Goal: Check status: Check status

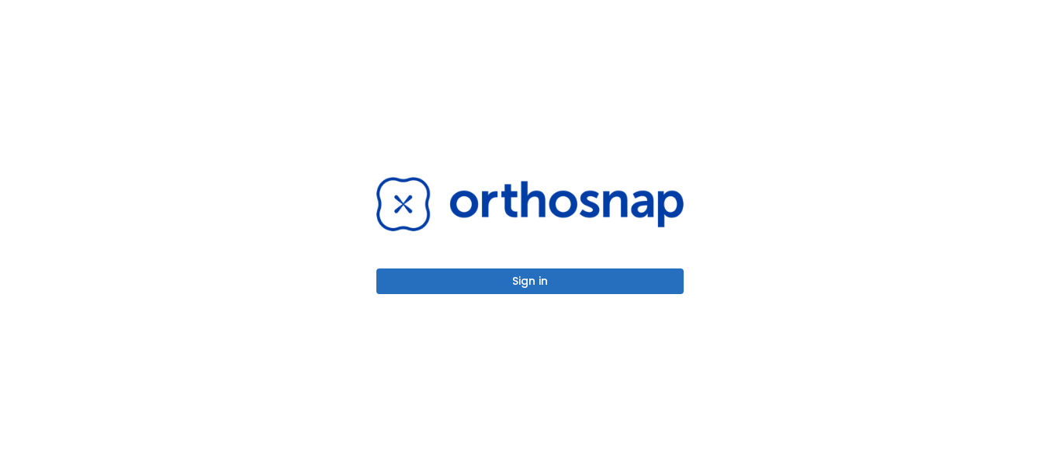
click at [588, 286] on button "Sign in" at bounding box center [530, 282] width 307 height 26
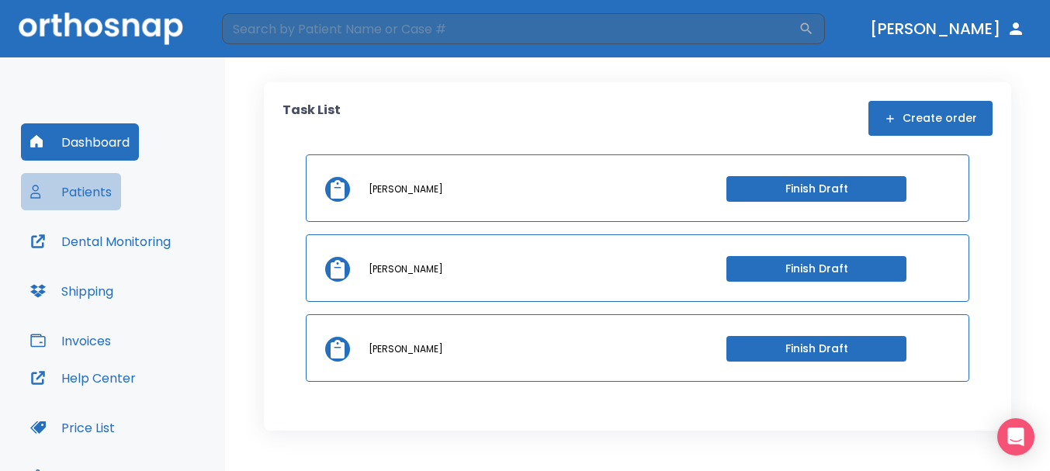
click at [104, 184] on button "Patients" at bounding box center [71, 191] width 100 height 37
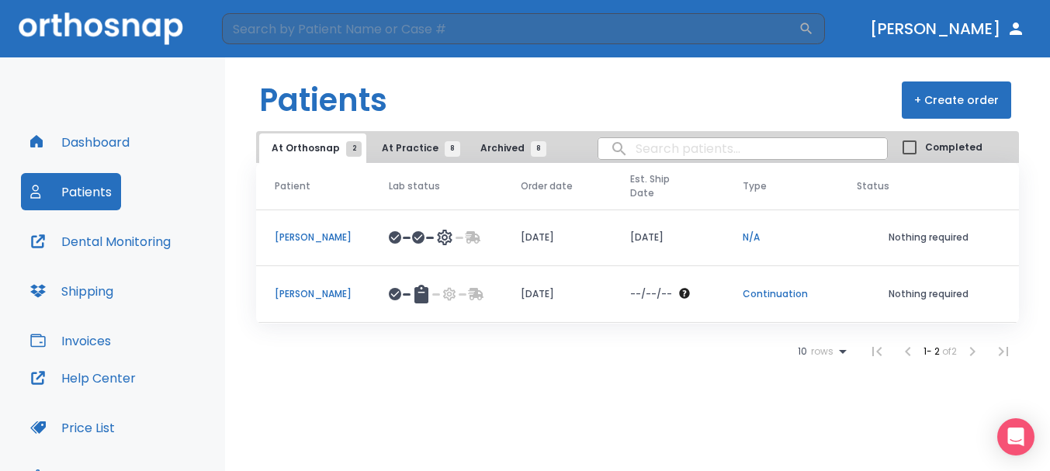
click at [321, 287] on p "Jesse Salazar" at bounding box center [313, 294] width 77 height 14
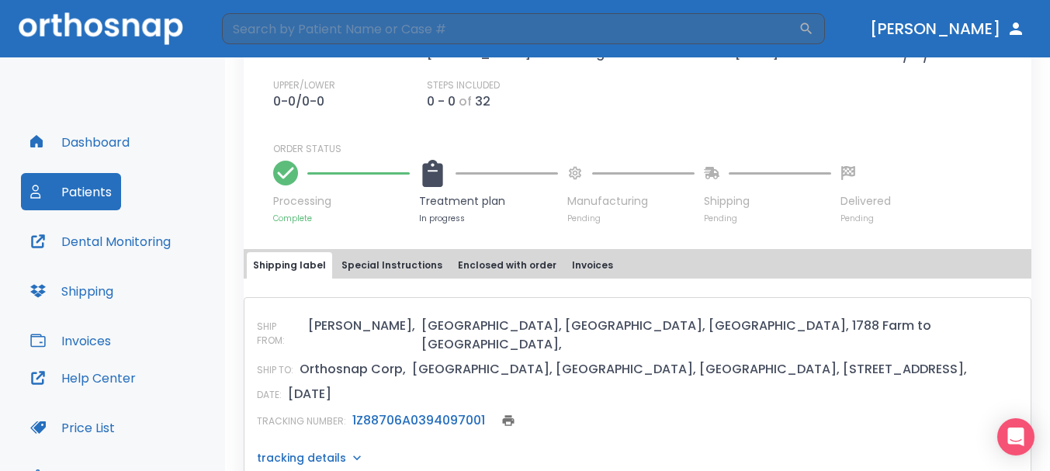
scroll to position [543, 0]
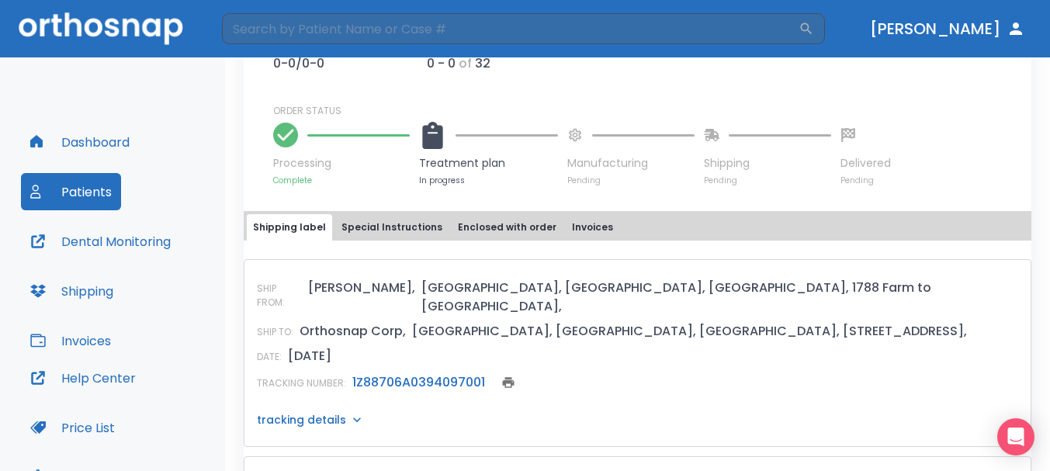
click at [410, 373] on link "1Z88706A0394097001" at bounding box center [418, 382] width 133 height 18
